Goal: Information Seeking & Learning: Learn about a topic

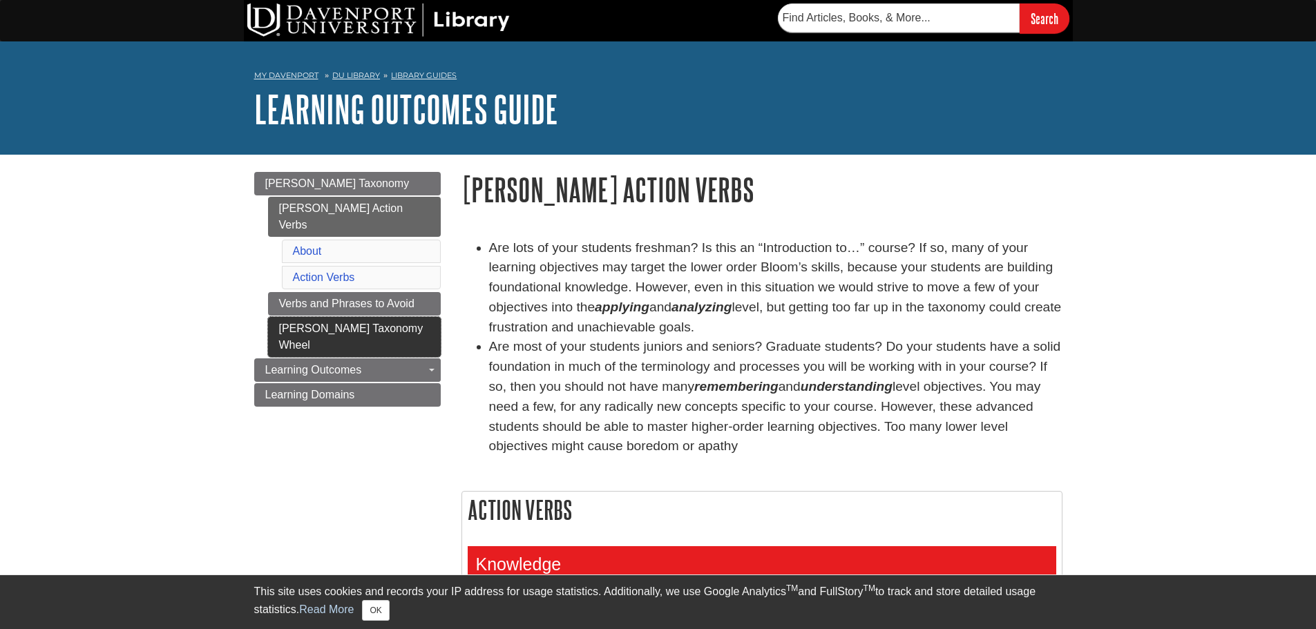
click at [386, 317] on link "[PERSON_NAME] Taxonomy Wheel" at bounding box center [354, 337] width 173 height 40
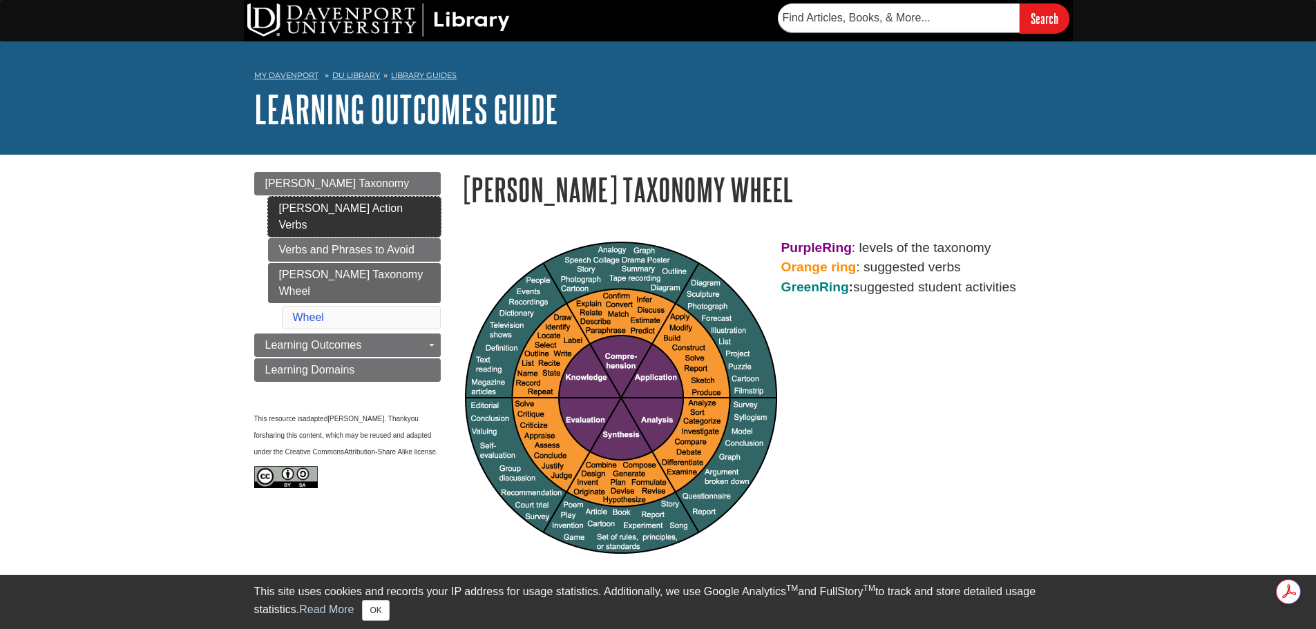
click at [395, 209] on link "[PERSON_NAME] Action Verbs" at bounding box center [354, 217] width 173 height 40
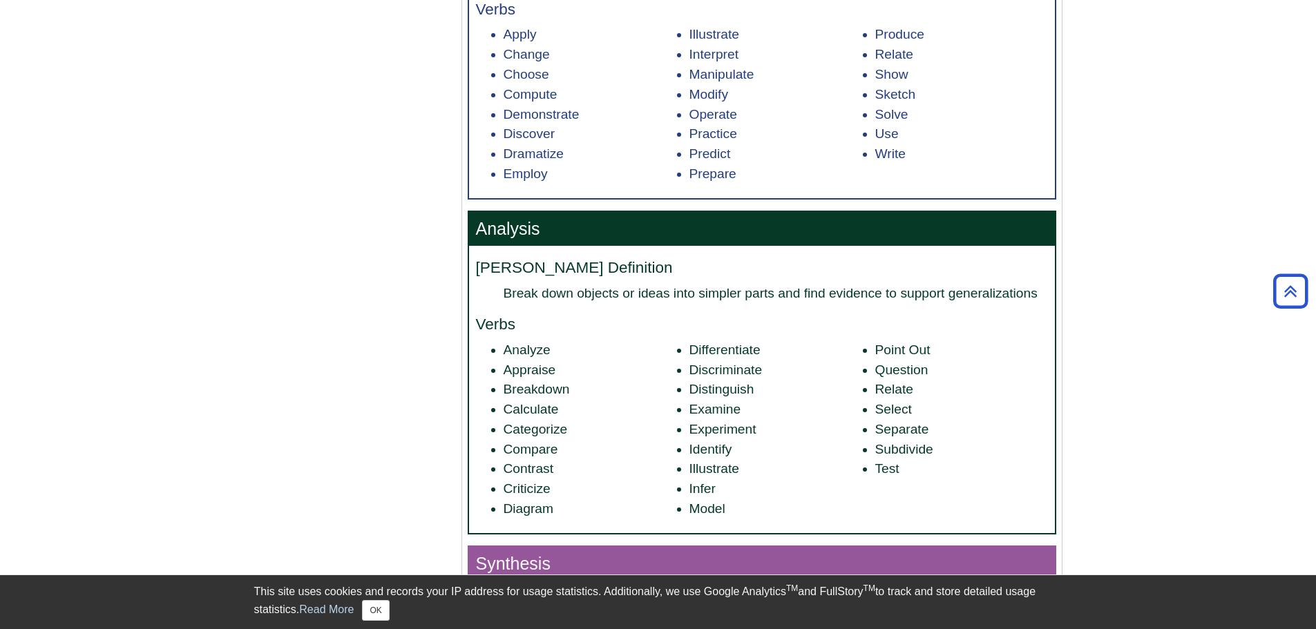
scroll to position [1243, 0]
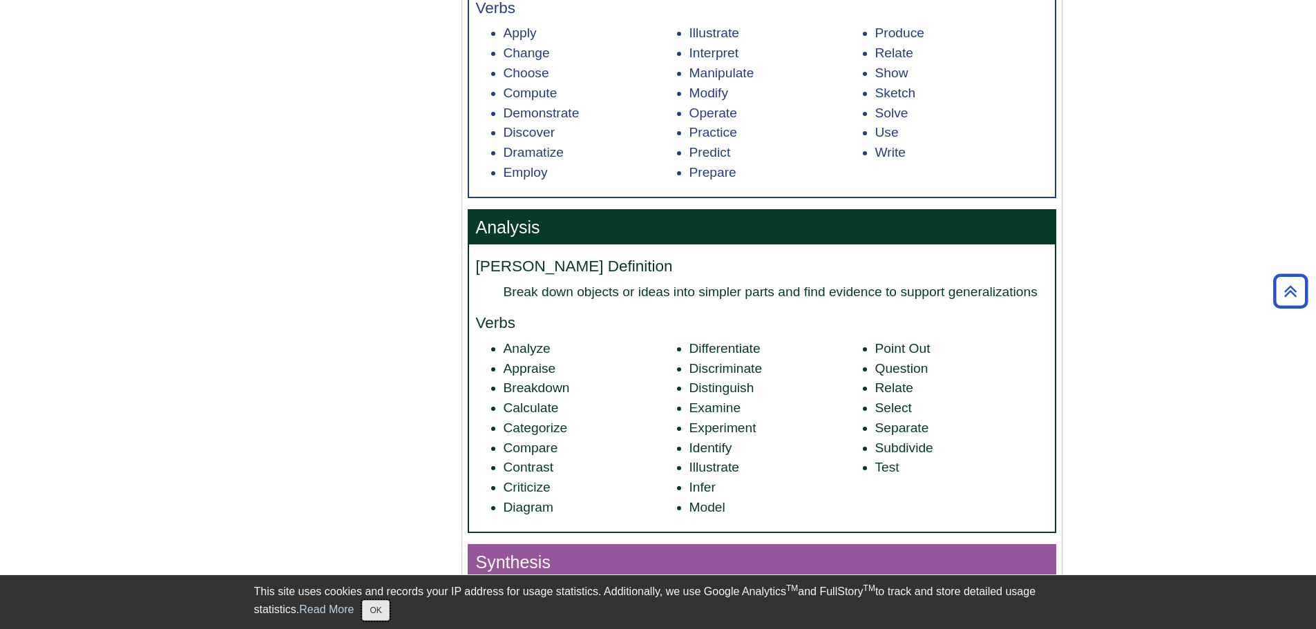
drag, startPoint x: 368, startPoint y: 606, endPoint x: 470, endPoint y: 568, distance: 109.1
click at [369, 606] on button "OK" at bounding box center [375, 610] width 27 height 21
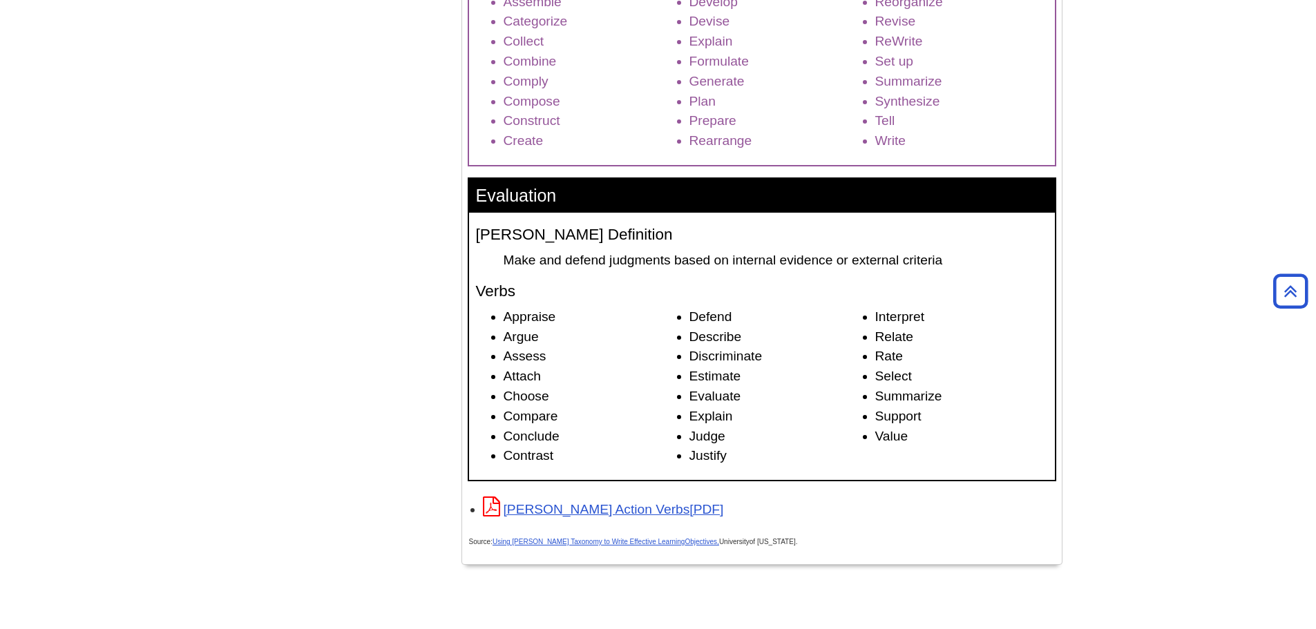
scroll to position [2072, 0]
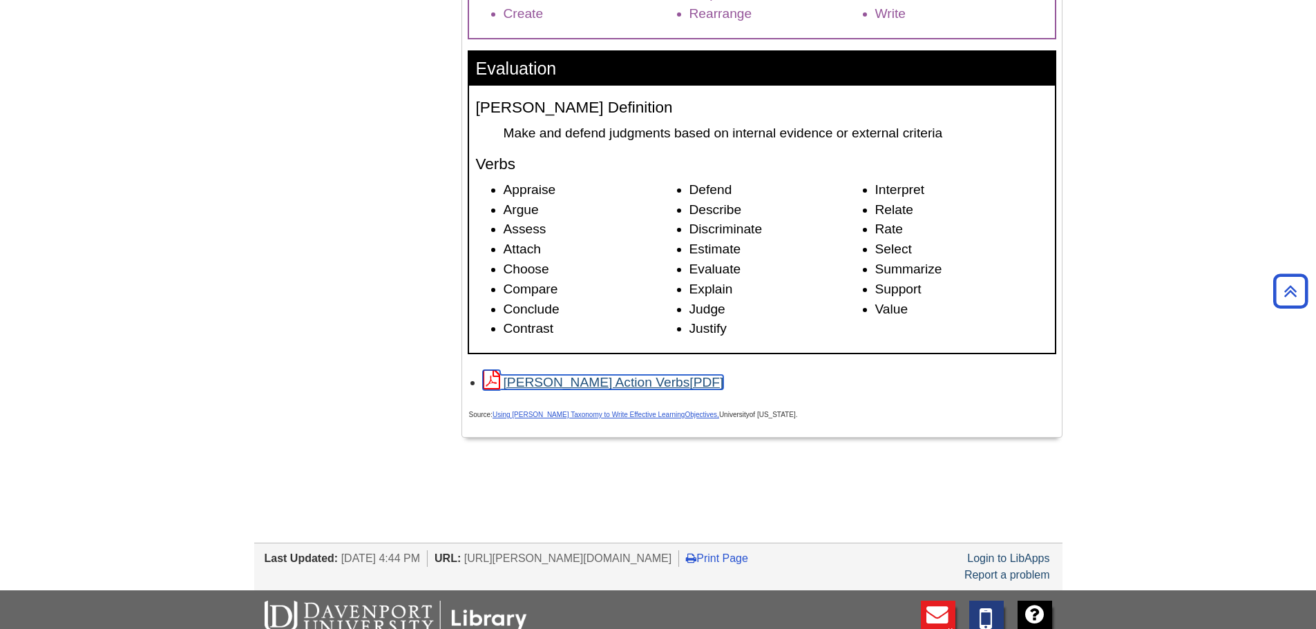
click at [602, 379] on link "[PERSON_NAME] Action Verbs" at bounding box center [603, 382] width 241 height 15
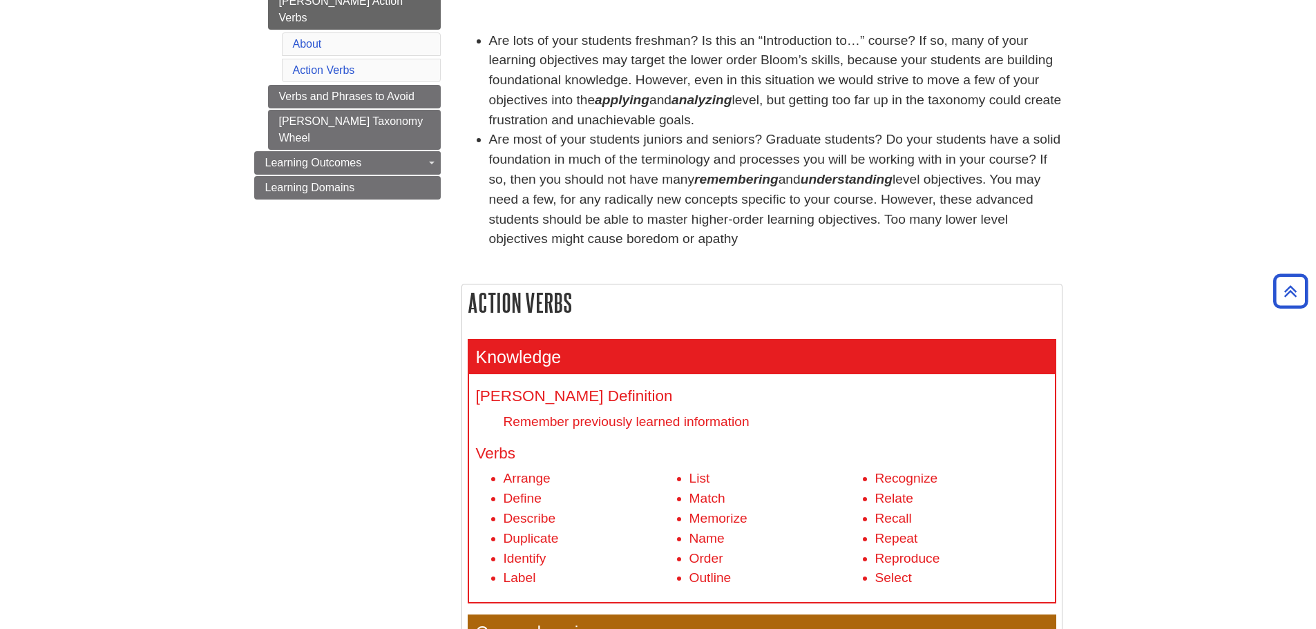
scroll to position [0, 0]
